Goal: Information Seeking & Learning: Learn about a topic

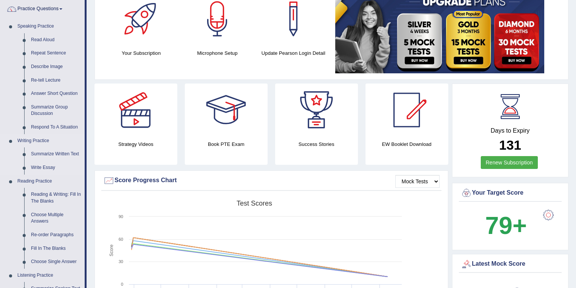
scroll to position [91, 0]
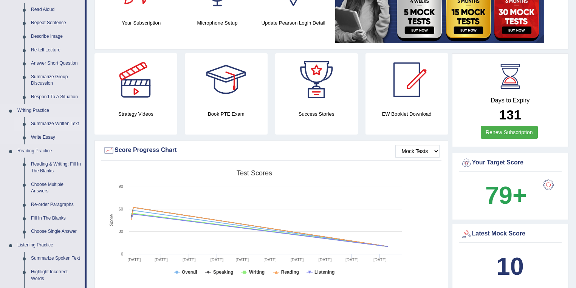
click at [73, 126] on link "Summarize Written Text" at bounding box center [56, 124] width 57 height 14
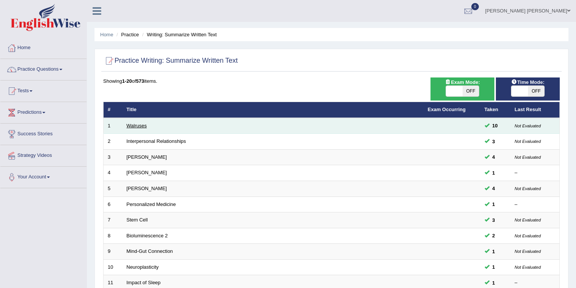
click at [141, 127] on link "Walruses" at bounding box center [137, 126] width 20 height 6
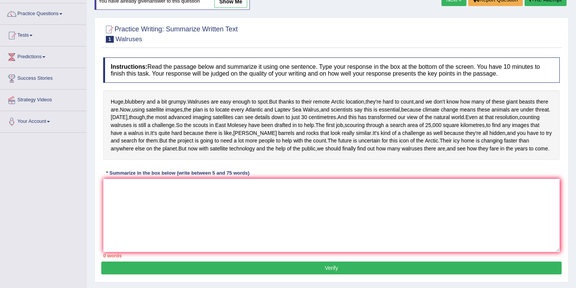
scroll to position [60, 0]
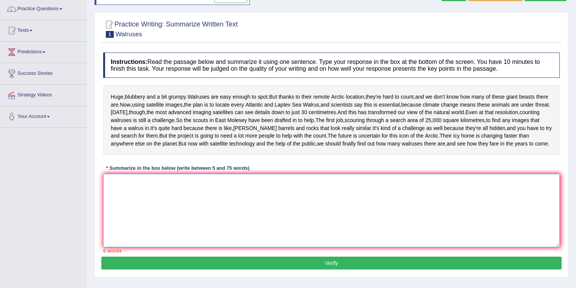
click at [301, 247] on textarea at bounding box center [331, 210] width 457 height 73
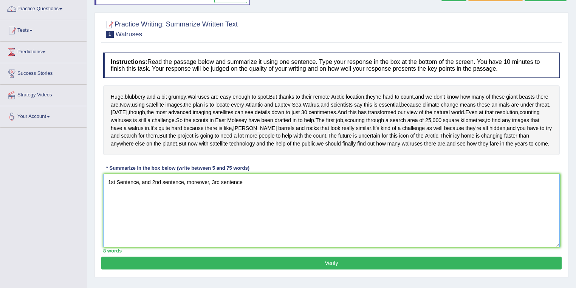
type textarea "1st Sentence, and 2nd sentence, moreover, 3rd sentence."
drag, startPoint x: 265, startPoint y: 225, endPoint x: 82, endPoint y: 270, distance: 188.1
click at [82, 270] on div "Toggle navigation Home Practice Questions Speaking Practice Read Aloud Repeat S…" at bounding box center [288, 136] width 576 height 393
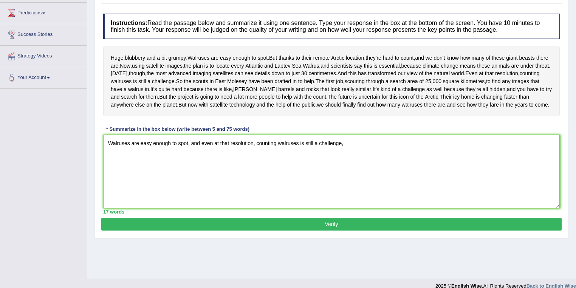
scroll to position [112, 0]
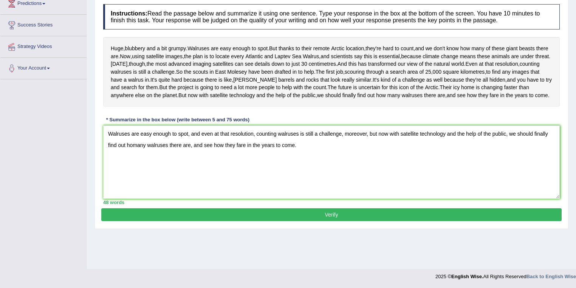
click at [235, 123] on div "* Summarize in the box below (write between 5 and 75 words)" at bounding box center [177, 119] width 149 height 7
drag, startPoint x: 188, startPoint y: 169, endPoint x: 81, endPoint y: 168, distance: 107.4
click at [81, 168] on div "Toggle navigation Home Practice Questions Speaking Practice Read Aloud Repeat S…" at bounding box center [288, 87] width 576 height 393
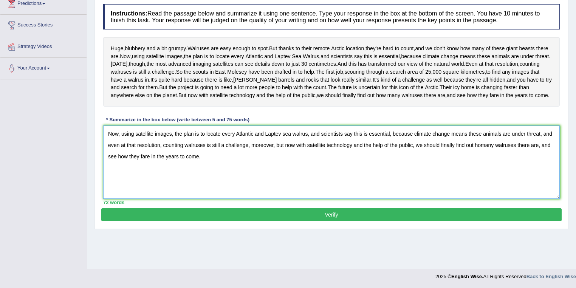
type textarea "Now, using satellite images, the plan is to locate every Atlantic and Laptev se…"
click at [247, 221] on button "Verify" at bounding box center [331, 214] width 461 height 13
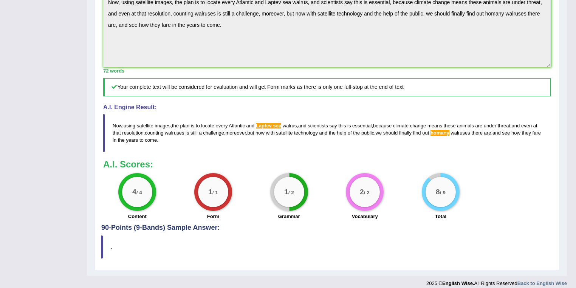
scroll to position [177, 0]
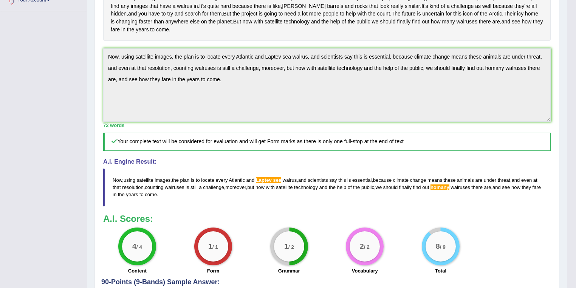
click at [101, 83] on div "Practice Writing: Summarize Written Text 1 Walruses Instructions: Read the pass…" at bounding box center [327, 107] width 465 height 434
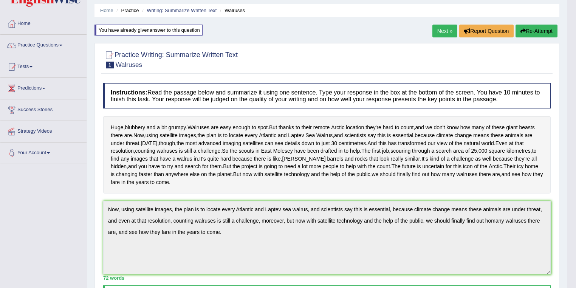
scroll to position [0, 0]
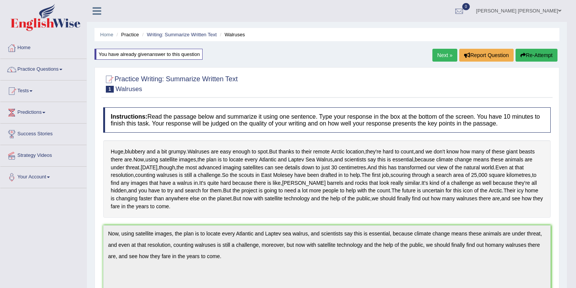
click at [532, 60] on button "Re-Attempt" at bounding box center [537, 55] width 42 height 13
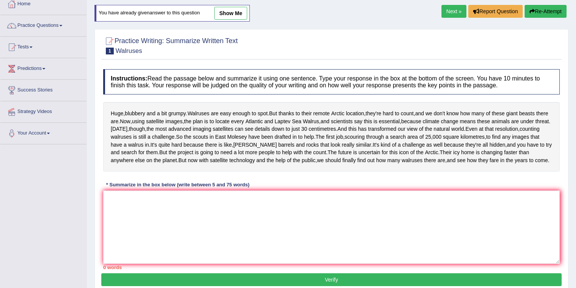
scroll to position [112, 0]
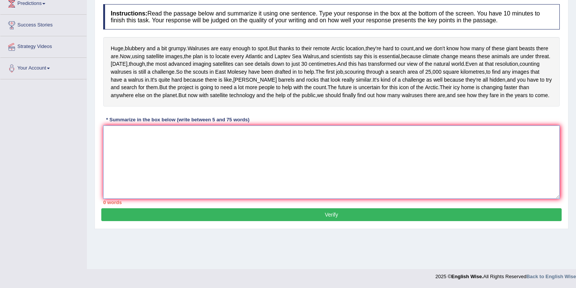
click at [371, 173] on textarea at bounding box center [331, 162] width 457 height 73
paste textarea "Now, using satellite images, the plan is to locate every Atlantic and Laptev se…"
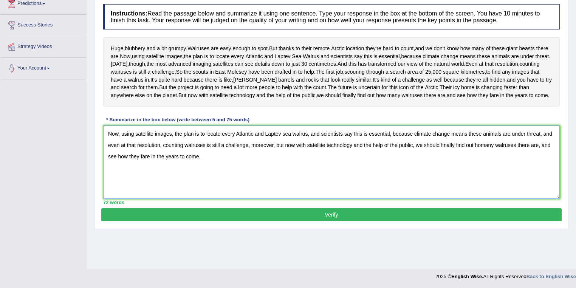
click at [283, 169] on textarea "Now, using satellite images, the plan is to locate every Atlantic and Laptev se…" at bounding box center [331, 162] width 457 height 73
click at [480, 181] on textarea "Now, using satellite images, the plan is to locate every Atlantic and Laptev Se…" at bounding box center [331, 162] width 457 height 73
type textarea "Now, using satellite images, the plan is to locate every Atlantic and Laptev Se…"
click at [489, 221] on button "Verify" at bounding box center [331, 214] width 461 height 13
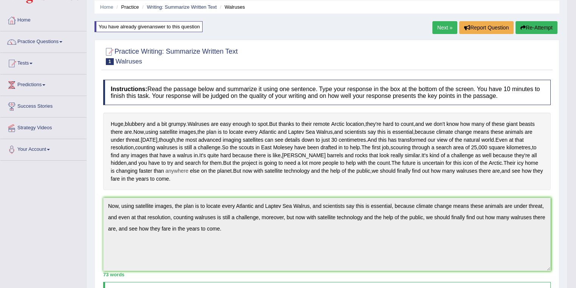
scroll to position [0, 0]
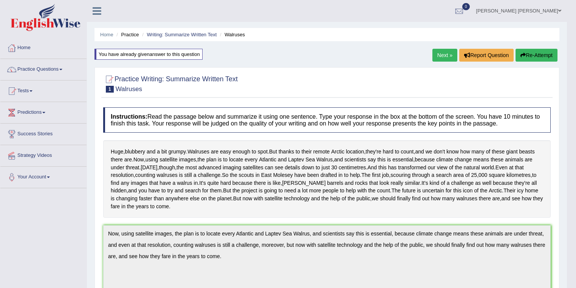
click at [435, 57] on link "Next »" at bounding box center [445, 55] width 25 height 13
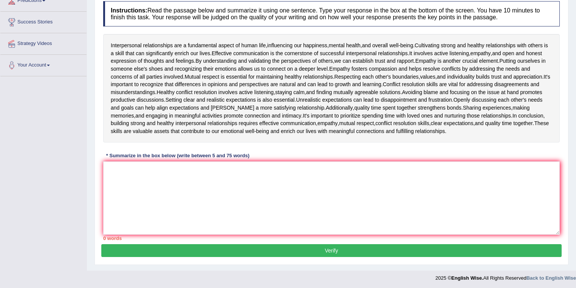
scroll to position [112, 0]
click at [241, 184] on textarea at bounding box center [331, 197] width 457 height 73
type textarea "i"
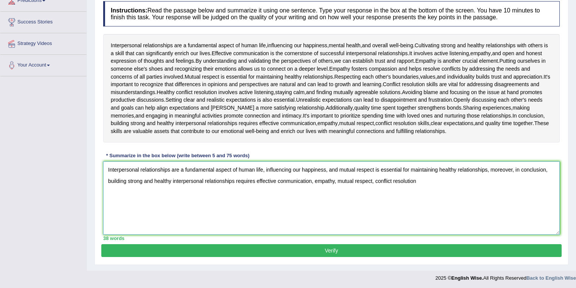
click at [478, 210] on textarea "Interpersonal relationships are a fundamental aspect of human life, influencing…" at bounding box center [331, 197] width 457 height 73
drag, startPoint x: 539, startPoint y: 29, endPoint x: 564, endPoint y: 19, distance: 27.2
click at [339, 166] on textarea "Interpersonal relationships are a fundamental aspect of human life, influencing…" at bounding box center [331, 197] width 457 height 73
click at [211, 195] on textarea "Interpersonal relationships are a fundamental aspect of human life, influencing…" at bounding box center [331, 197] width 457 height 73
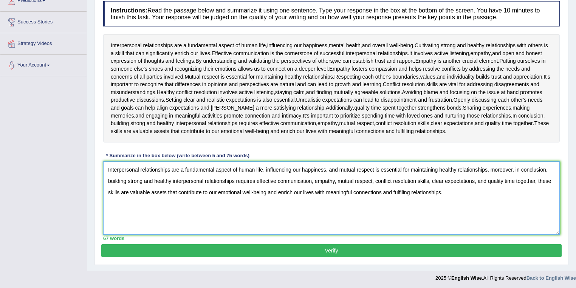
click at [347, 169] on textarea "Interpersonal relationships are a fundamental aspect of human life, influencing…" at bounding box center [331, 197] width 457 height 73
type textarea "Interpersonal relationships are a fundamental aspect of human life, influencing…"
click at [216, 248] on button "Verify" at bounding box center [331, 250] width 461 height 13
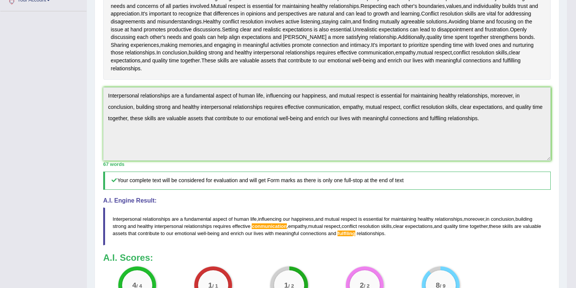
scroll to position [147, 0]
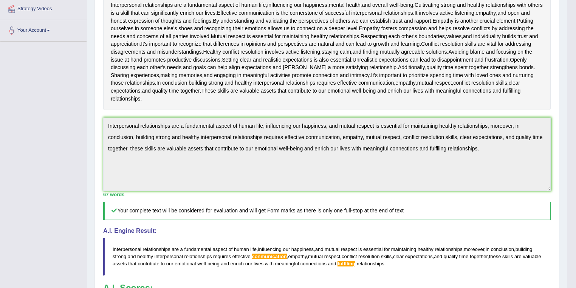
drag, startPoint x: 109, startPoint y: 247, endPoint x: 302, endPoint y: 270, distance: 194.6
click at [314, 277] on div "Instructions: Read the passage below and summarize it using one sentence. Type …" at bounding box center [326, 152] width 451 height 391
click at [276, 254] on span "conmunication" at bounding box center [269, 257] width 35 height 6
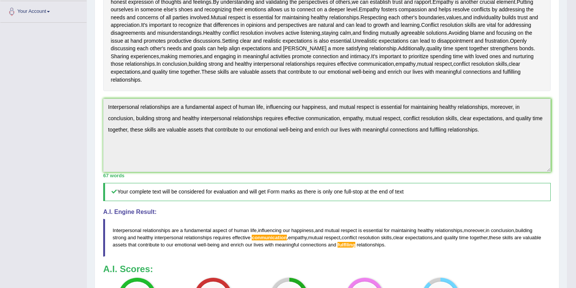
scroll to position [177, 0]
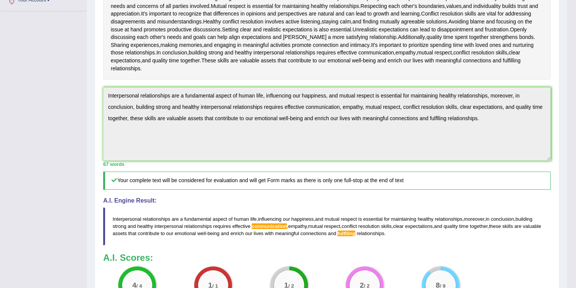
drag, startPoint x: 112, startPoint y: 215, endPoint x: 262, endPoint y: 242, distance: 152.9
click at [262, 242] on blockquote "Interpersonal relationships are a fundamental aspect of human life , influencin…" at bounding box center [327, 226] width 448 height 37
click at [266, 226] on span "conmunication" at bounding box center [269, 226] width 35 height 6
click at [268, 223] on span "conmunication" at bounding box center [269, 226] width 35 height 6
drag, startPoint x: 112, startPoint y: 218, endPoint x: 273, endPoint y: 243, distance: 163.1
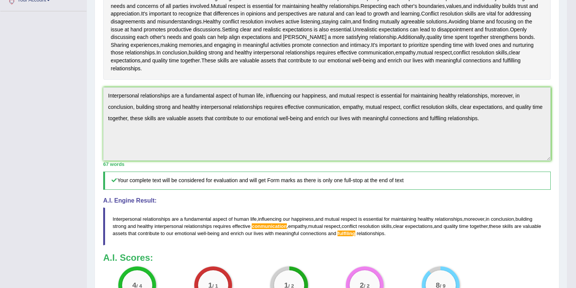
click at [273, 243] on blockquote "Interpersonal relationships are a fundamental aspect of human life , influencin…" at bounding box center [327, 226] width 448 height 37
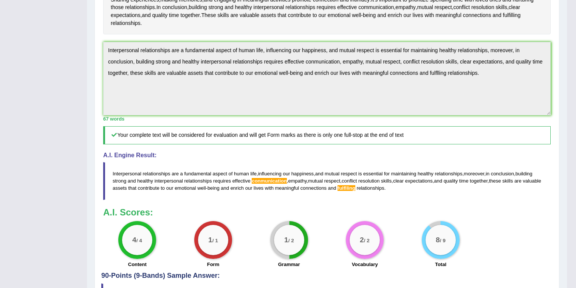
scroll to position [237, 0]
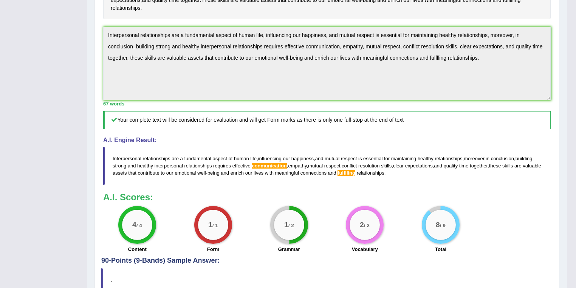
drag, startPoint x: 109, startPoint y: 153, endPoint x: 454, endPoint y: 191, distance: 347.6
click at [454, 191] on div "Instructions: Read the passage below and summarize it using one sentence. Type …" at bounding box center [326, 61] width 451 height 391
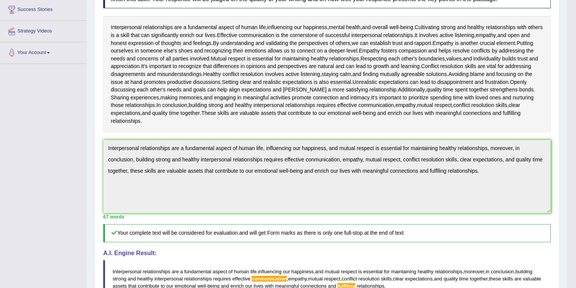
scroll to position [245, 0]
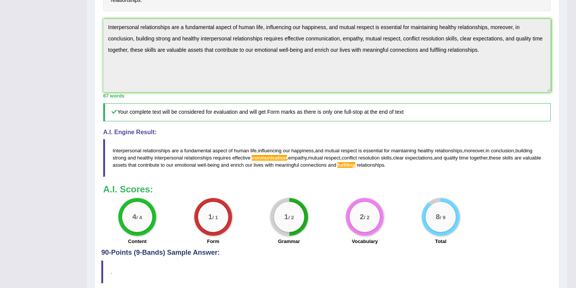
drag, startPoint x: 110, startPoint y: 148, endPoint x: 290, endPoint y: 158, distance: 180.2
click at [282, 157] on blockquote "Interpersonal relationships are a fundamental aspect of human life , influencin…" at bounding box center [327, 157] width 448 height 37
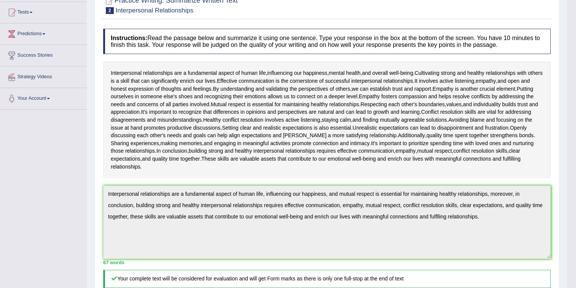
scroll to position [3, 0]
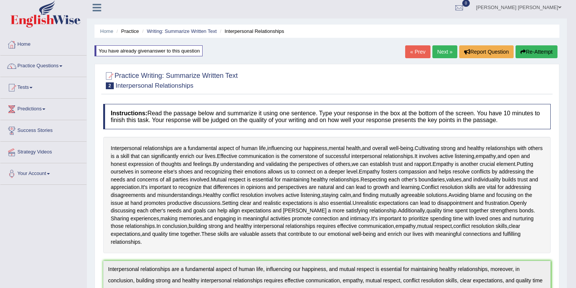
click at [443, 54] on link "Next »" at bounding box center [445, 51] width 25 height 13
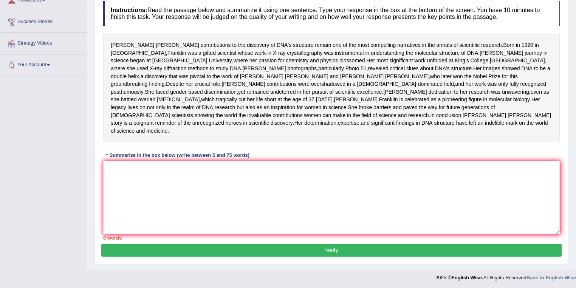
scroll to position [113, 0]
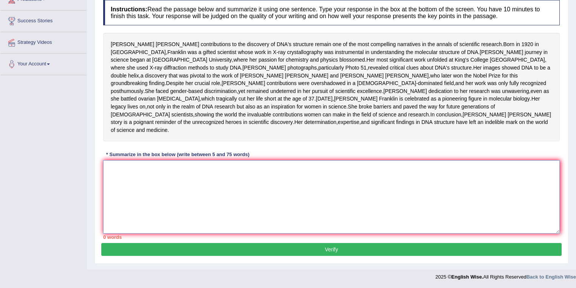
drag, startPoint x: 194, startPoint y: 226, endPoint x: 222, endPoint y: 225, distance: 28.7
click at [195, 226] on textarea at bounding box center [331, 196] width 457 height 73
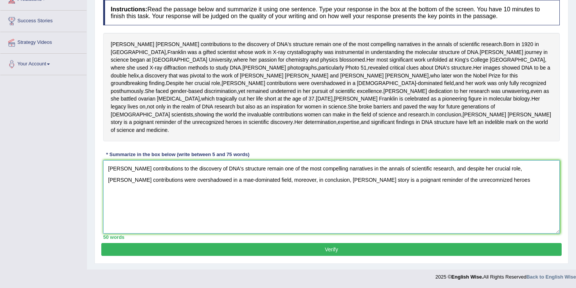
click at [330, 209] on textarea "[PERSON_NAME] contributions to the discovery of DNA's structure remain one of t…" at bounding box center [331, 196] width 457 height 73
click at [514, 219] on textarea "[PERSON_NAME] contributions to the discovery of DNA's structure remain one of t…" at bounding box center [331, 196] width 457 height 73
click at [305, 210] on textarea "[PERSON_NAME] contributions to the discovery of DNA's structure remain one of t…" at bounding box center [331, 196] width 457 height 73
click at [555, 209] on textarea "[PERSON_NAME] contributions to the discovery of DNA's structure remain one of t…" at bounding box center [331, 196] width 457 height 73
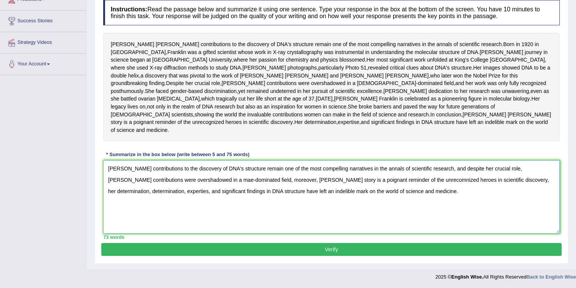
drag, startPoint x: 166, startPoint y: 222, endPoint x: 107, endPoint y: 224, distance: 59.0
click at [107, 224] on textarea "[PERSON_NAME] contributions to the discovery of DNA's structure remain one of t…" at bounding box center [331, 196] width 457 height 73
click at [422, 207] on textarea "[PERSON_NAME] contributions to the discovery of DNA's structure remain one of t…" at bounding box center [331, 196] width 457 height 73
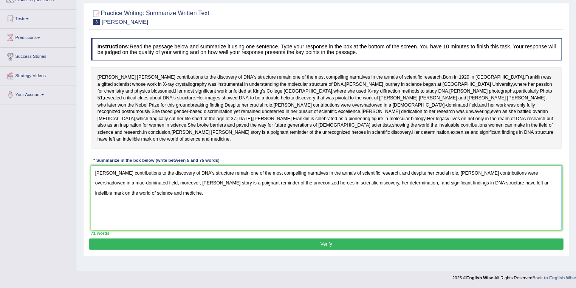
scroll to position [97, 0]
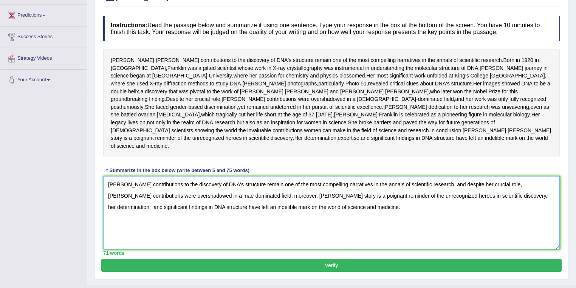
drag, startPoint x: 550, startPoint y: 227, endPoint x: 500, endPoint y: 228, distance: 50.3
click at [504, 228] on textarea "[PERSON_NAME] contributions to the discovery of DNA's structure remain one of t…" at bounding box center [331, 212] width 457 height 73
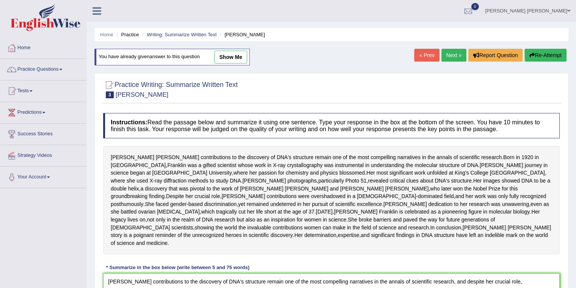
scroll to position [0, 0]
type textarea "[PERSON_NAME] contributions to the discovery of DNA's structure remain one of t…"
click at [52, 77] on link "Practice Questions" at bounding box center [43, 68] width 86 height 19
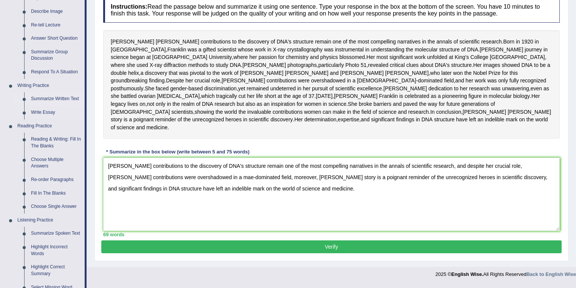
scroll to position [121, 0]
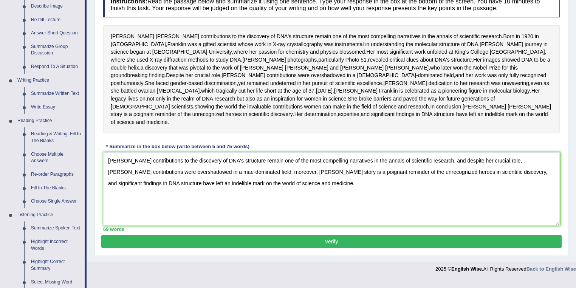
click at [294, 248] on button "Verify" at bounding box center [331, 241] width 461 height 13
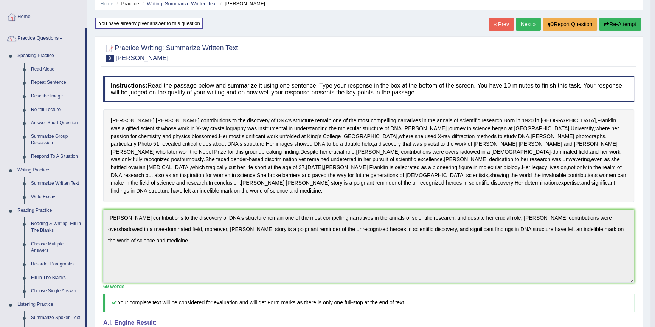
scroll to position [0, 0]
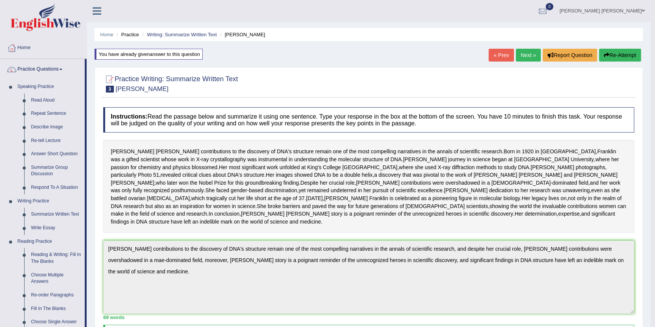
click at [530, 55] on link "Next »" at bounding box center [528, 55] width 25 height 13
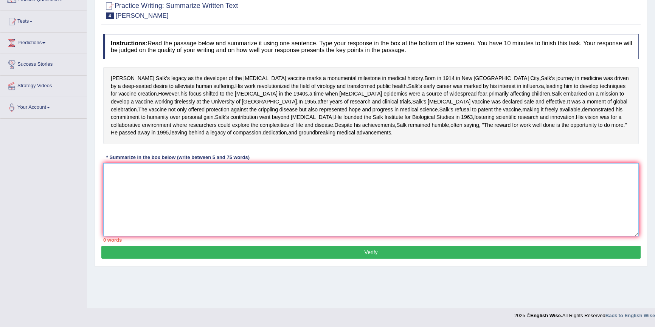
click at [191, 217] on textarea at bounding box center [370, 199] width 535 height 73
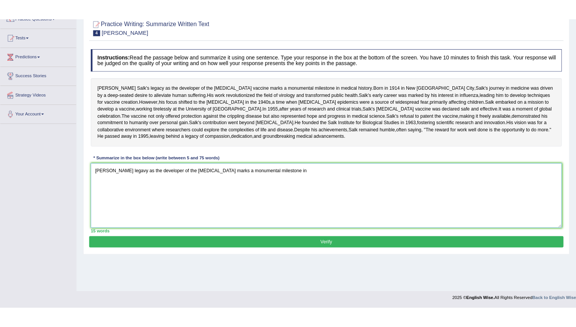
scroll to position [80, 0]
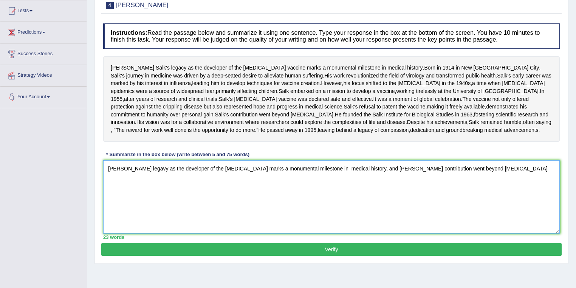
click at [428, 213] on textarea "[PERSON_NAME] legavy as the developer of the [MEDICAL_DATA] marks a monumental …" at bounding box center [331, 196] width 457 height 73
click at [429, 212] on textarea "[PERSON_NAME] legavy as the developer of the [MEDICAL_DATA] marks a monumental …" at bounding box center [331, 196] width 457 height 73
click at [466, 217] on textarea "[PERSON_NAME] legavy as the developer of the [MEDICAL_DATA] marks a monumental …" at bounding box center [331, 196] width 457 height 73
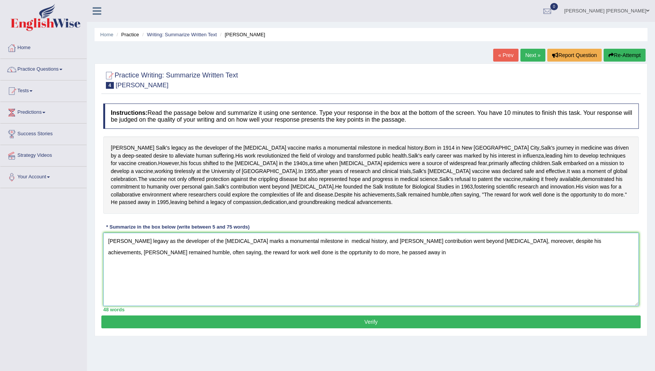
scroll to position [36, 0]
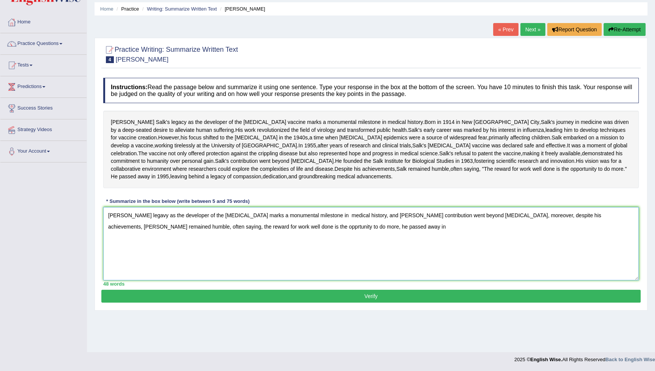
click at [377, 270] on textarea "[PERSON_NAME] legavy as the developer of the [MEDICAL_DATA] marks a monumental …" at bounding box center [370, 243] width 535 height 73
click at [152, 251] on textarea "[PERSON_NAME] legavy as the developer of the [MEDICAL_DATA] marks a monumental …" at bounding box center [370, 243] width 535 height 73
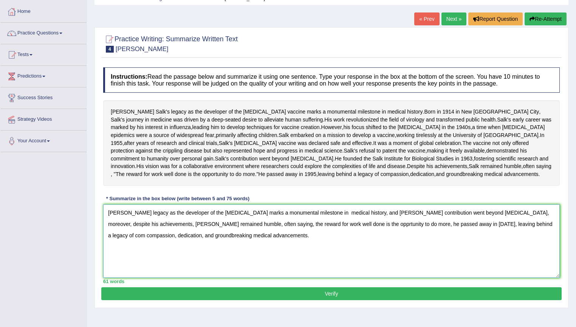
click at [491, 259] on textarea "[PERSON_NAME] legacy as the developer of the [MEDICAL_DATA] marks a monumental …" at bounding box center [331, 240] width 457 height 73
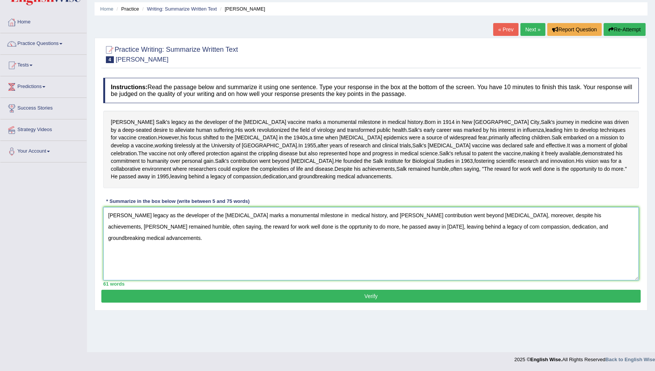
click at [219, 261] on textarea "[PERSON_NAME] legacy as the developer of the [MEDICAL_DATA] marks a monumental …" at bounding box center [370, 243] width 535 height 73
drag, startPoint x: 400, startPoint y: 262, endPoint x: 391, endPoint y: 266, distance: 10.4
click at [391, 266] on textarea "[PERSON_NAME] legacy as the developer of the [MEDICAL_DATA] marks a monumental …" at bounding box center [370, 243] width 535 height 73
type textarea "[PERSON_NAME] legacy as the developer of the [MEDICAL_DATA] marks a monumental …"
click at [349, 303] on button "Verify" at bounding box center [370, 296] width 539 height 13
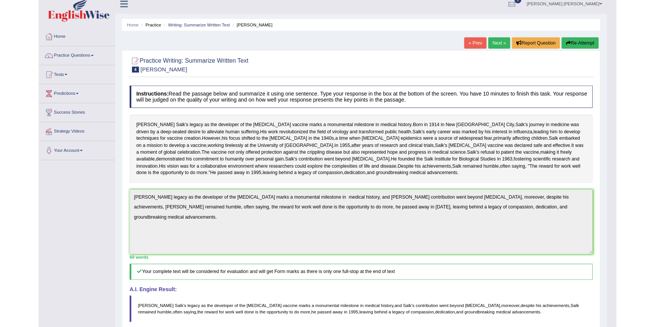
scroll to position [0, 0]
